Goal: Navigation & Orientation: Go to known website

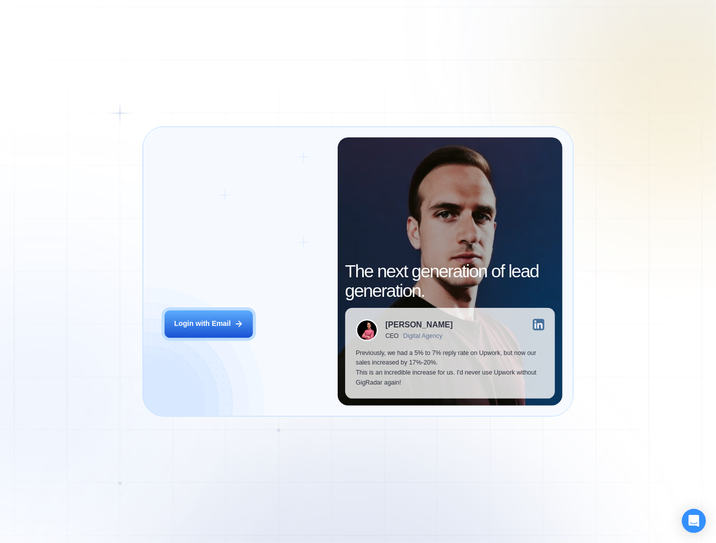
drag, startPoint x: 228, startPoint y: 322, endPoint x: 326, endPoint y: 326, distance: 97.9
click at [228, 322] on div "Login with Email" at bounding box center [202, 324] width 57 height 10
